Goal: Navigation & Orientation: Go to known website

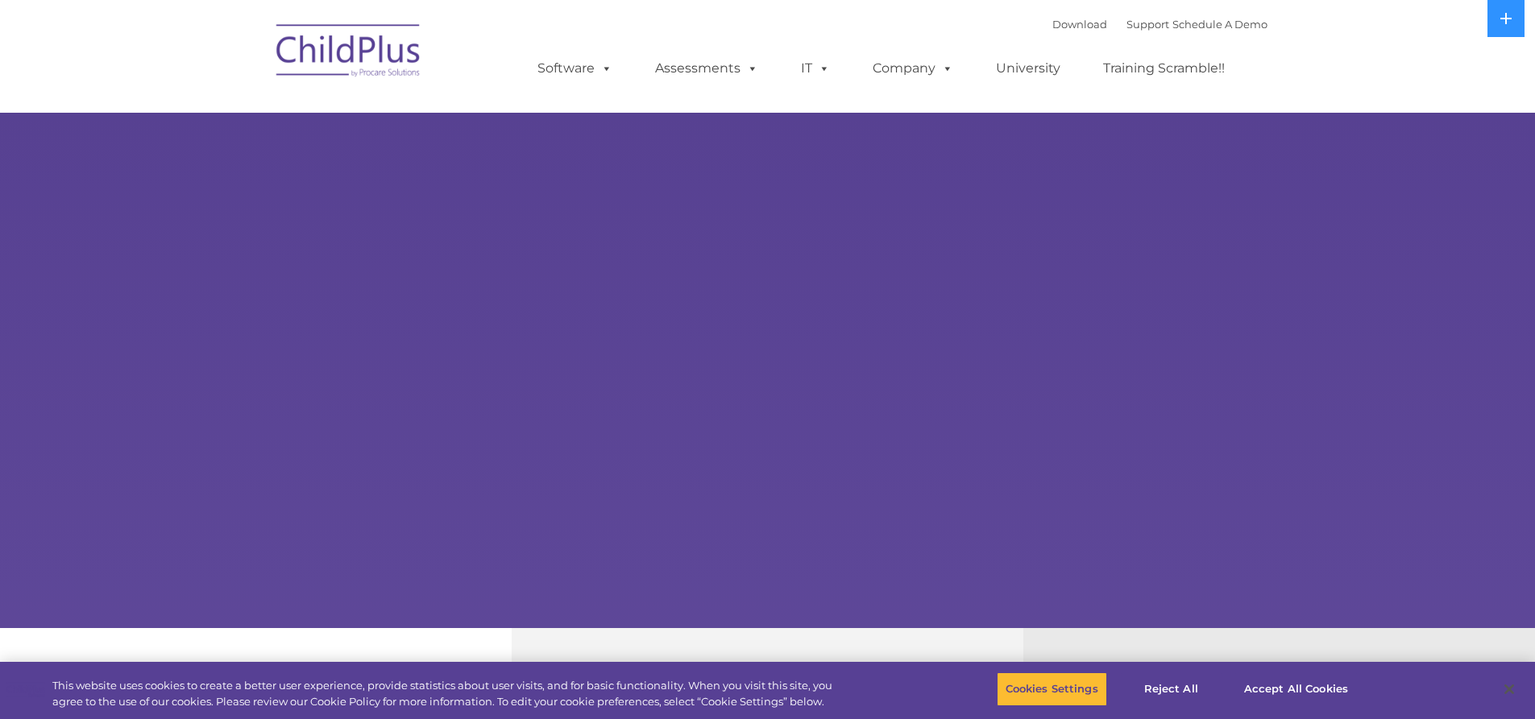
select select "MEDIUM"
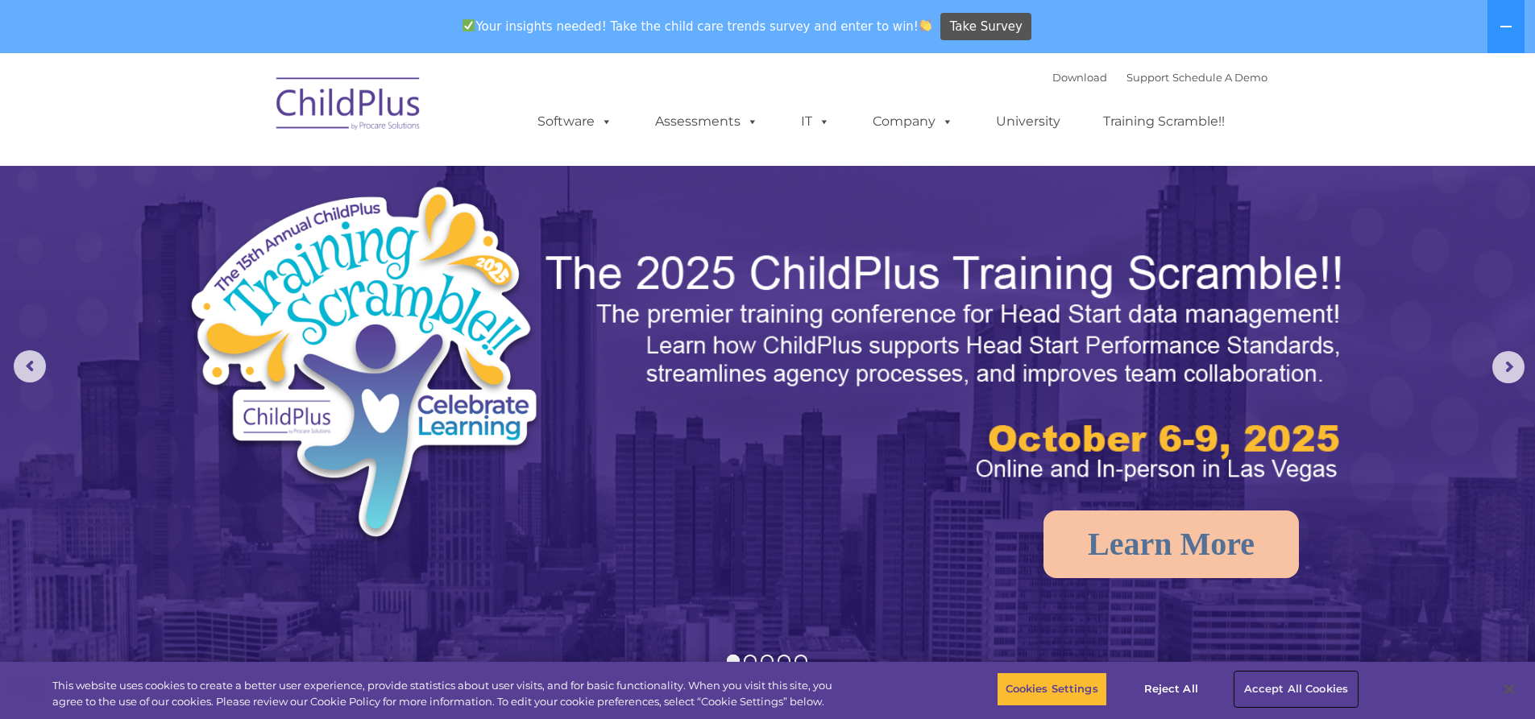
click at [1329, 686] on button "Accept All Cookies" at bounding box center [1296, 690] width 122 height 34
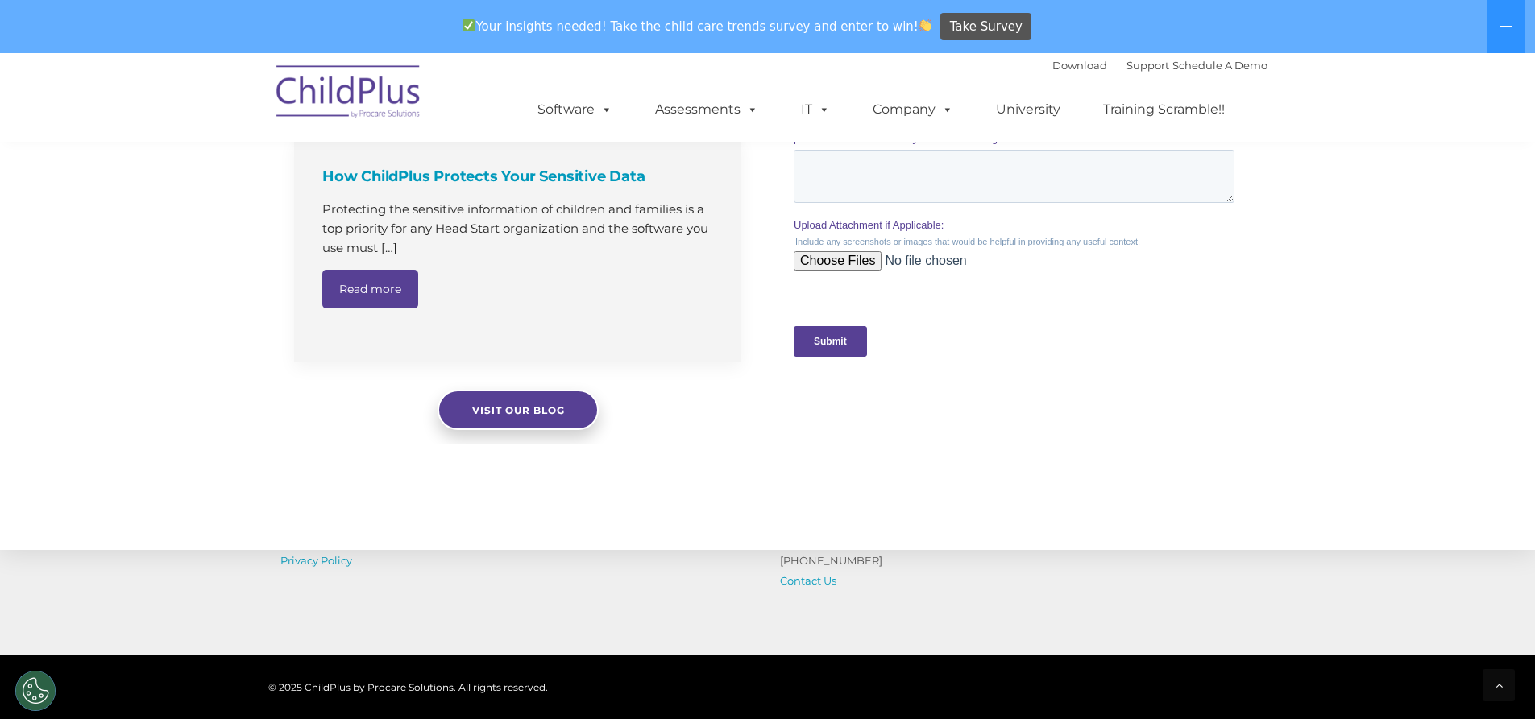
scroll to position [1664, 0]
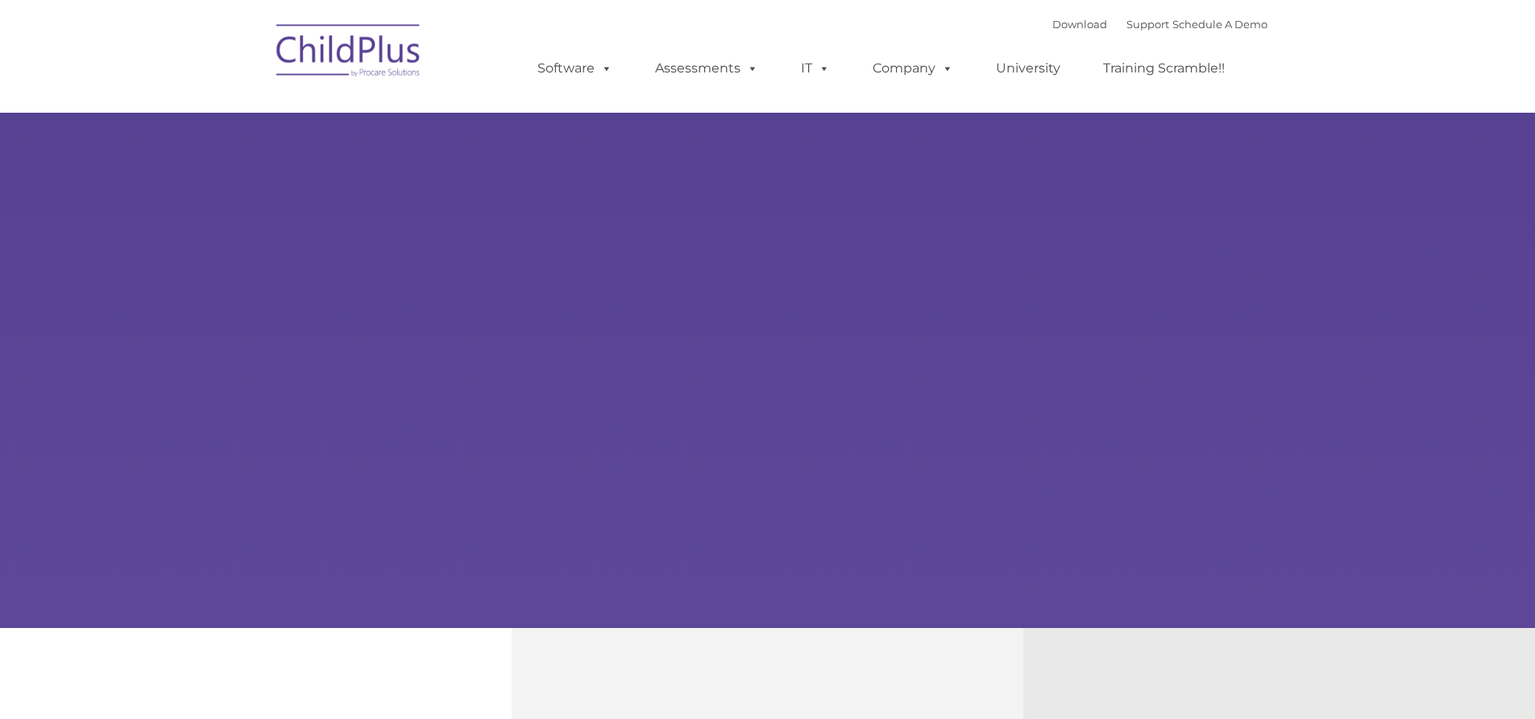
type input ""
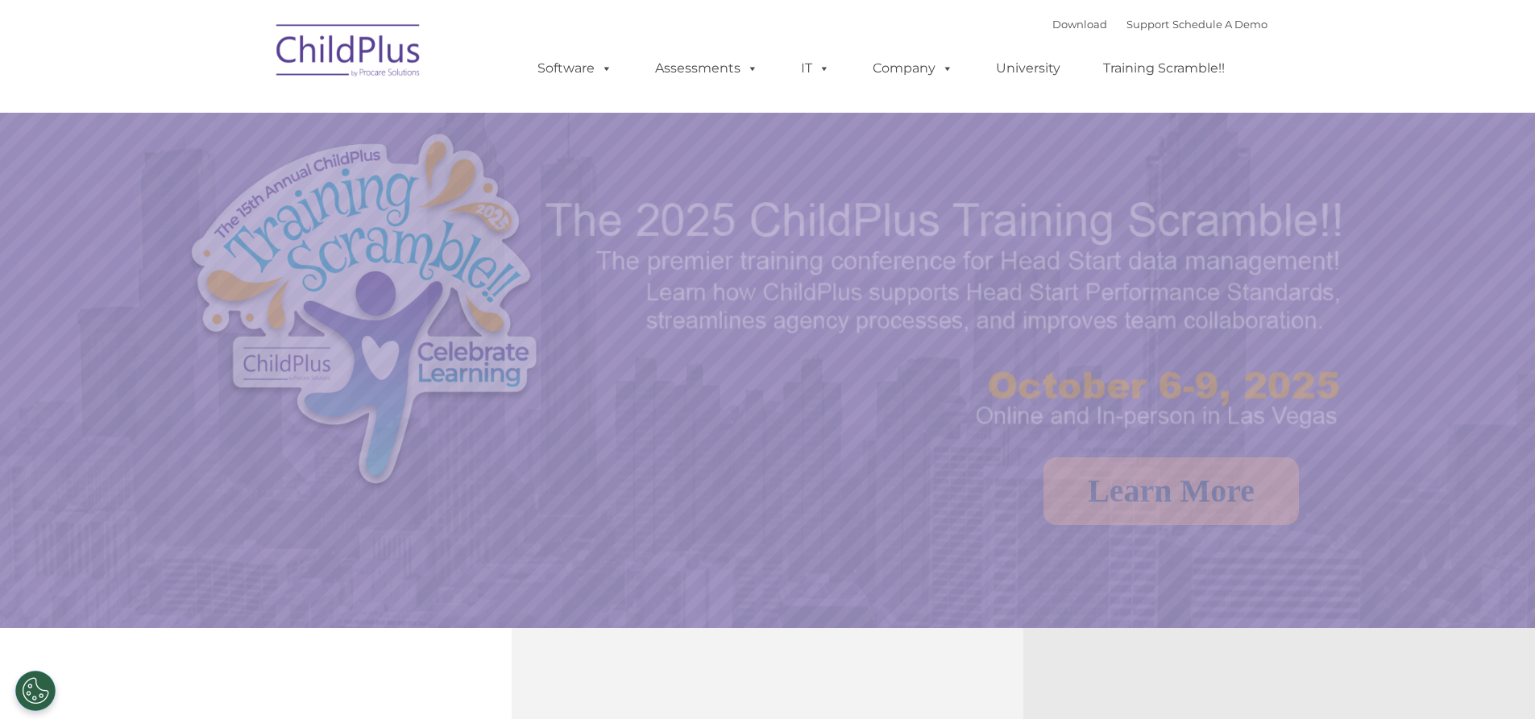
select select "MEDIUM"
